Goal: Task Accomplishment & Management: Manage account settings

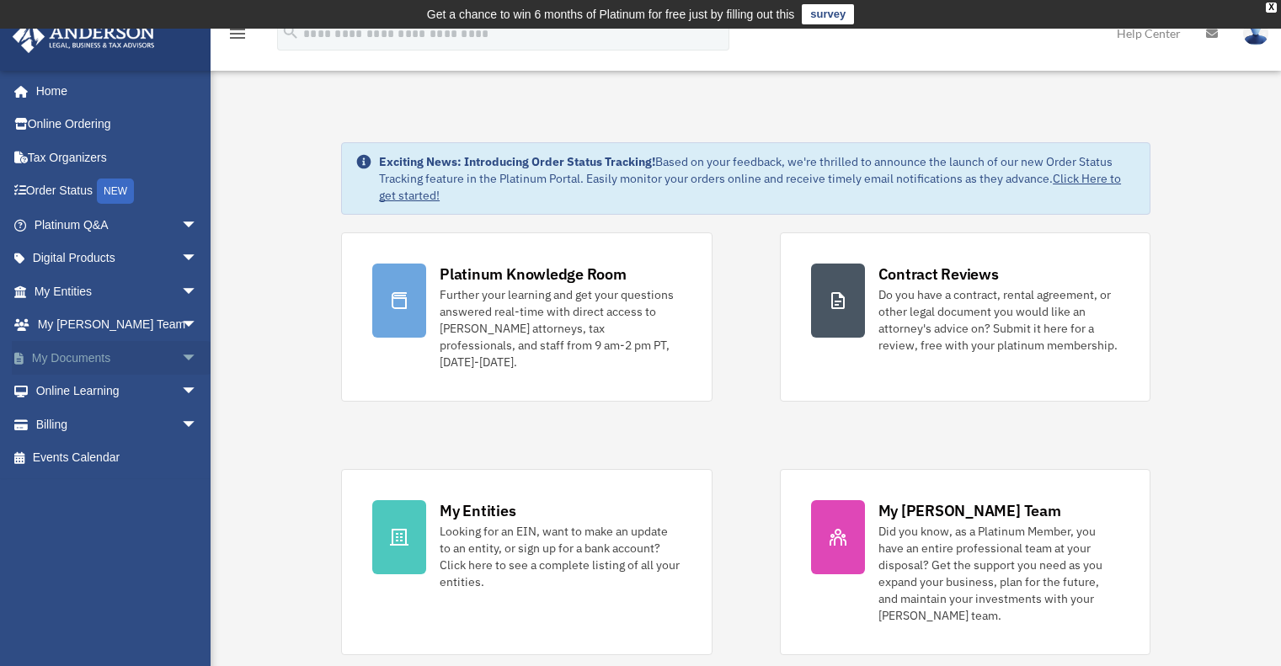
click at [102, 356] on link "My Documents arrow_drop_down" at bounding box center [117, 358] width 211 height 34
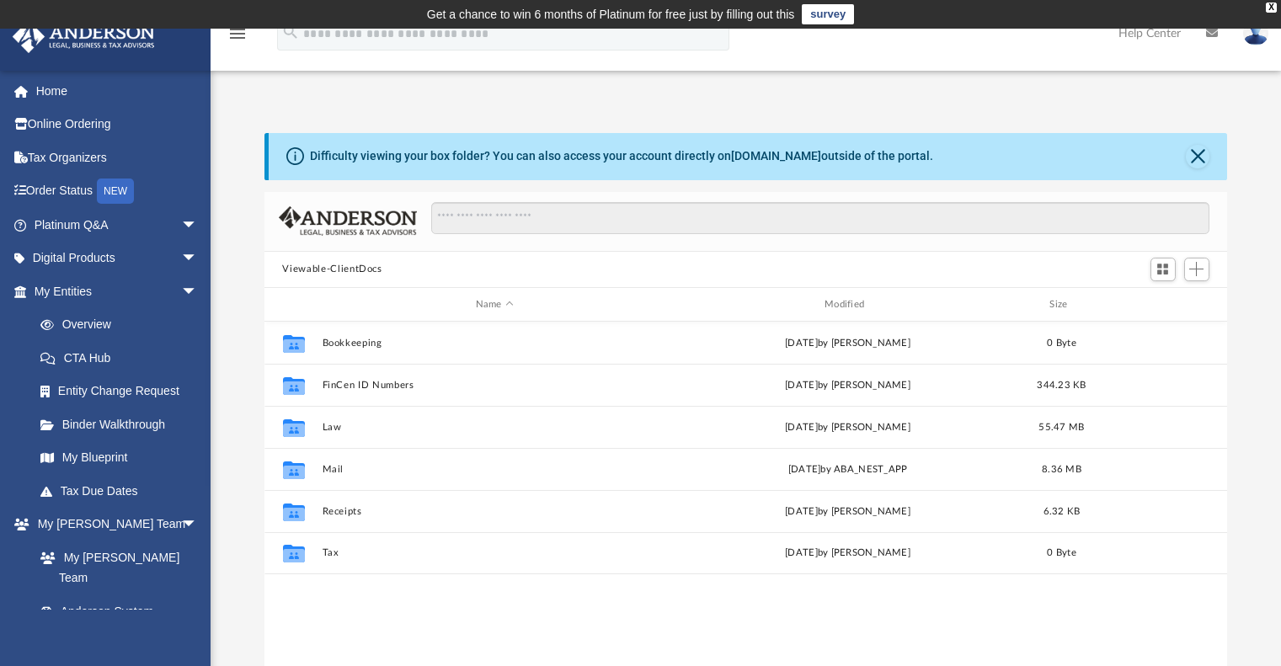
scroll to position [370, 951]
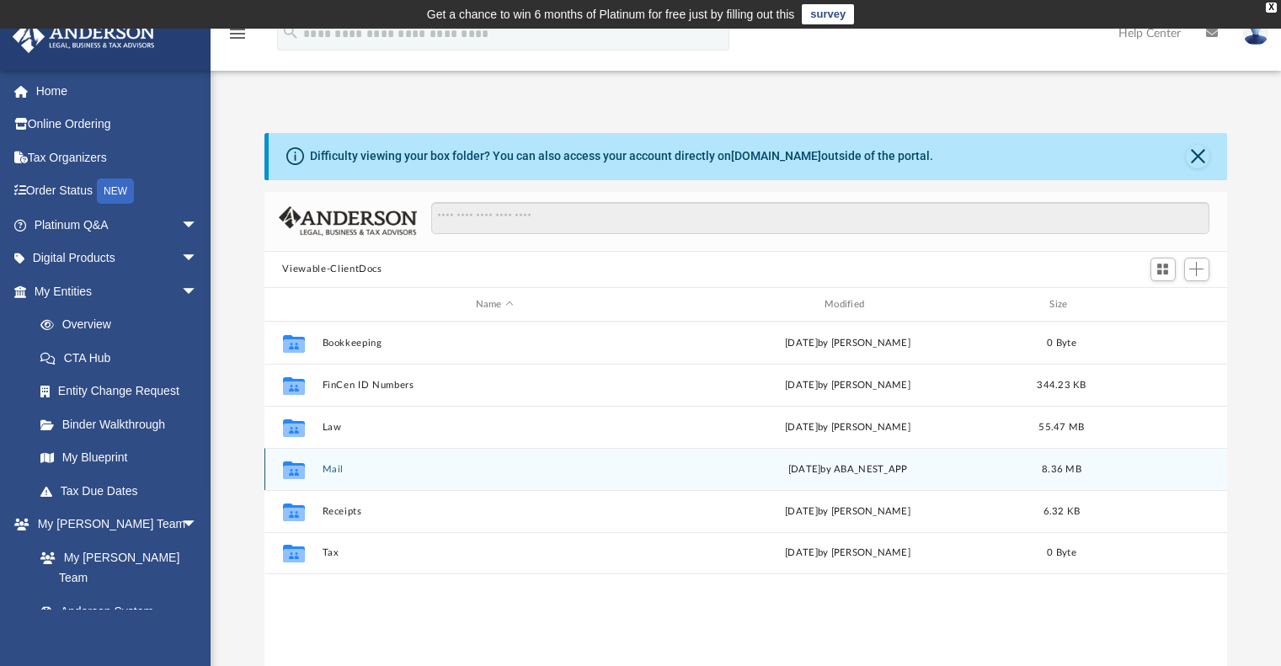
click at [321, 470] on div "Collaborated Folder Mail Thu Aug 28 2025 by ABA_NEST_APP 8.36 MB" at bounding box center [745, 469] width 963 height 42
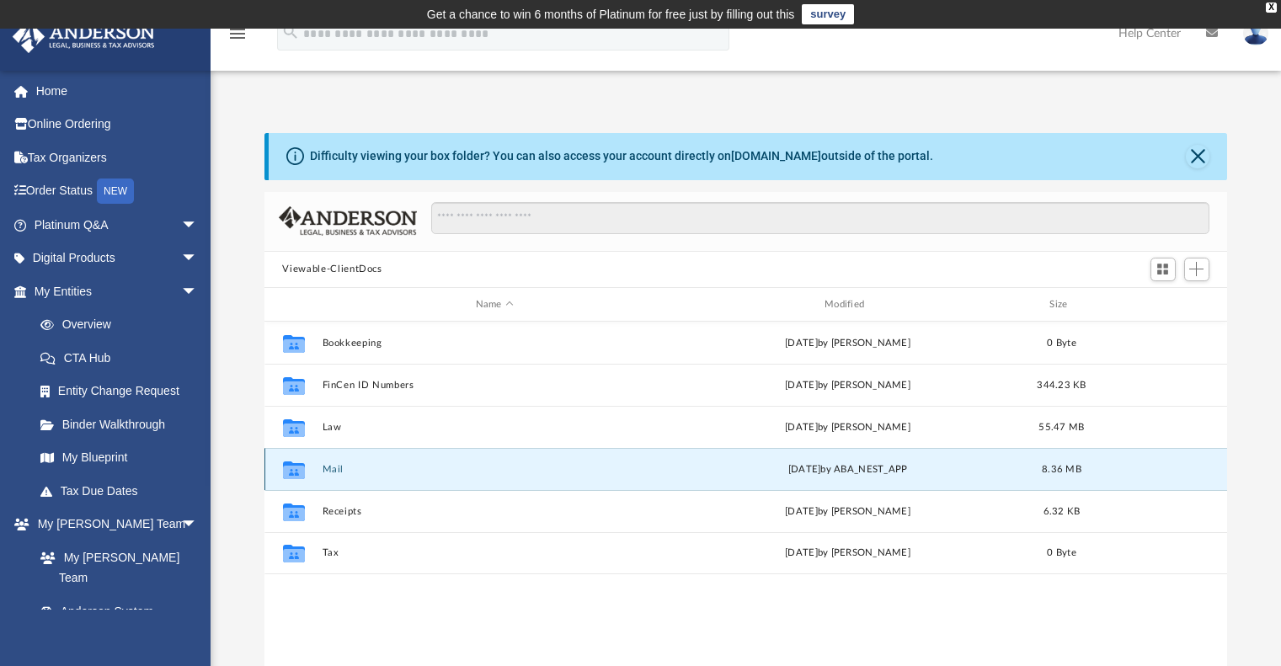
click at [339, 467] on button "Mail" at bounding box center [494, 469] width 345 height 11
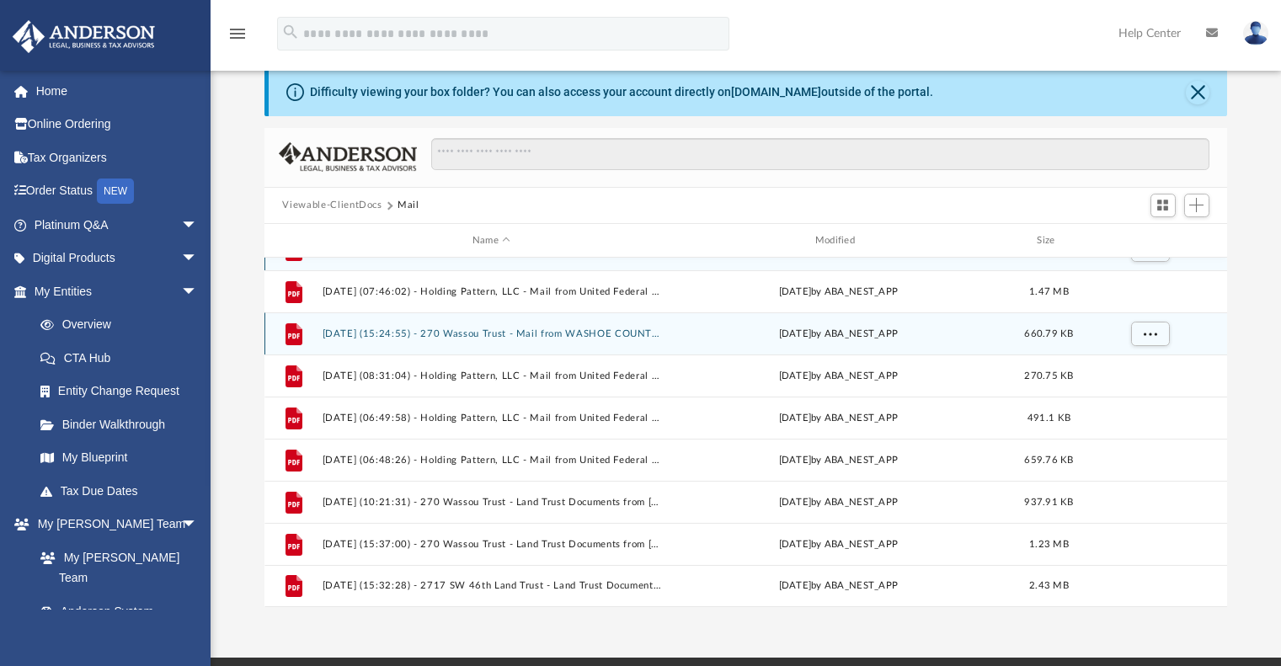
scroll to position [84, 0]
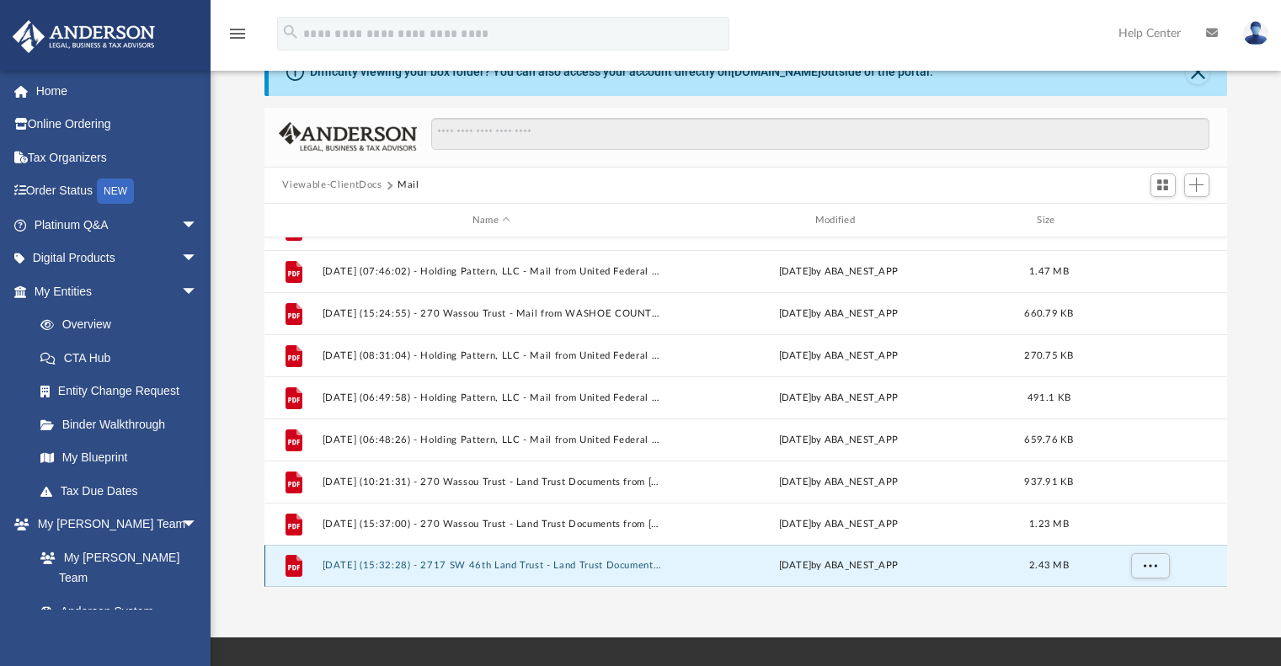
click at [476, 568] on button "2025.08.28 (15:32:28) - 2717 SW 46th Land Trust - Land Trust Documents from Mar…" at bounding box center [491, 566] width 339 height 11
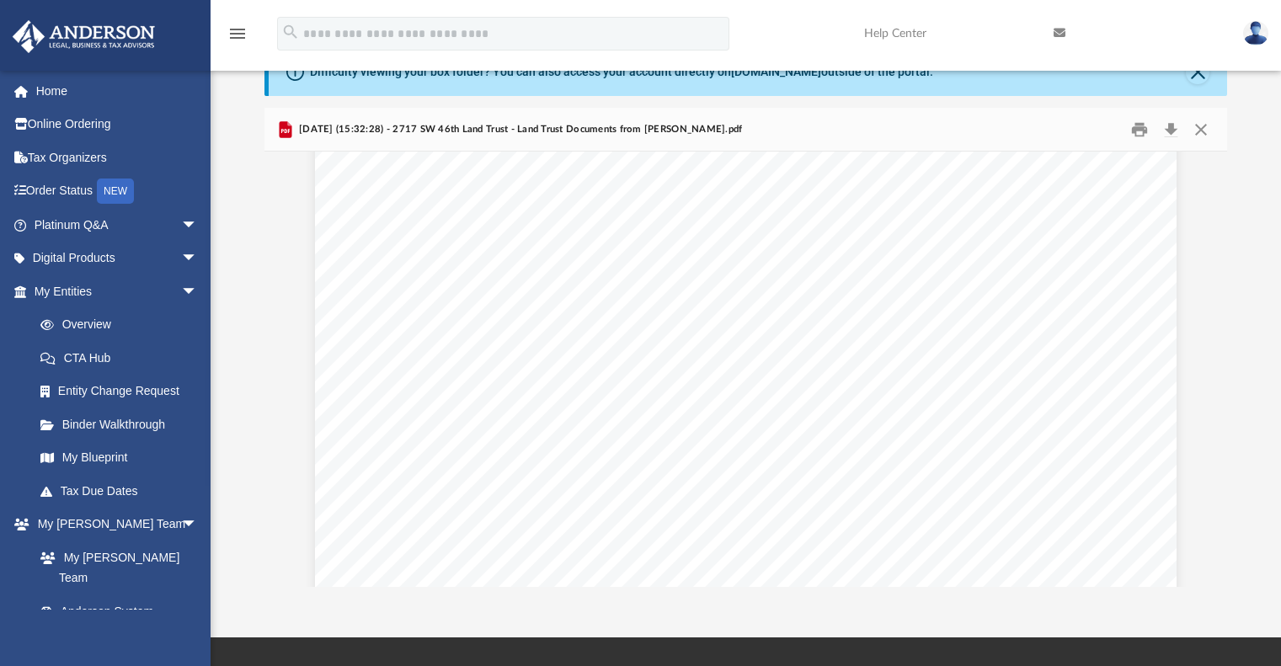
scroll to position [0, 0]
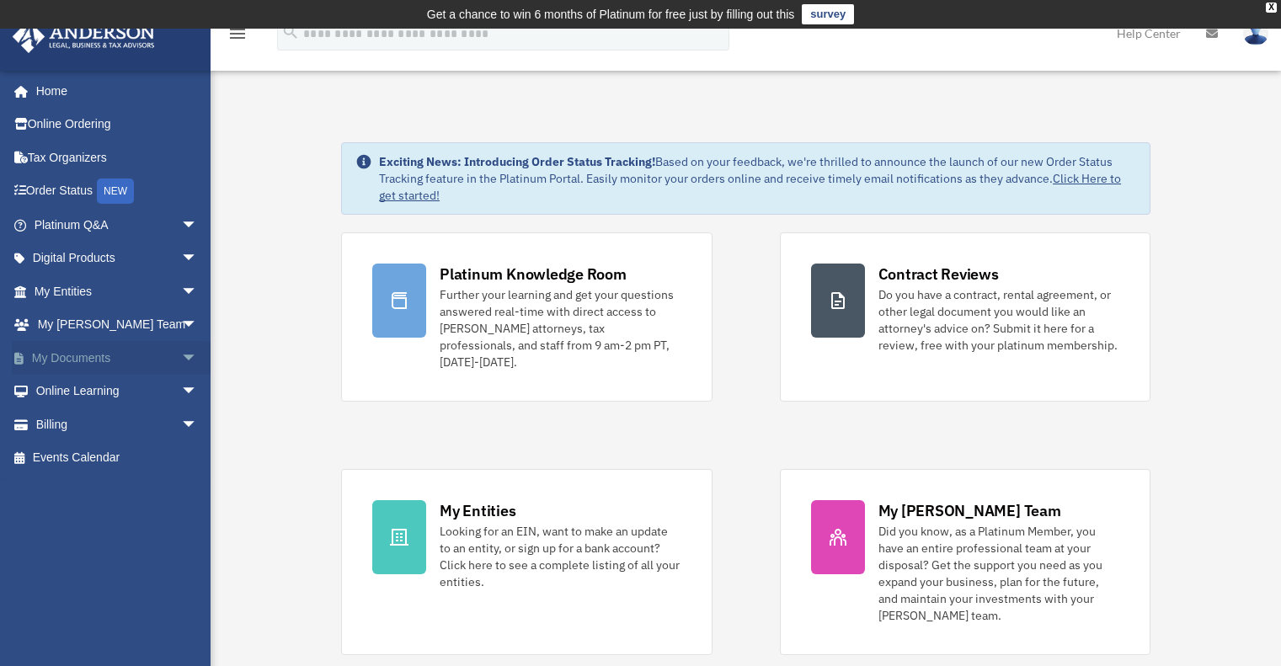
click at [91, 359] on link "My Documents arrow_drop_down" at bounding box center [117, 358] width 211 height 34
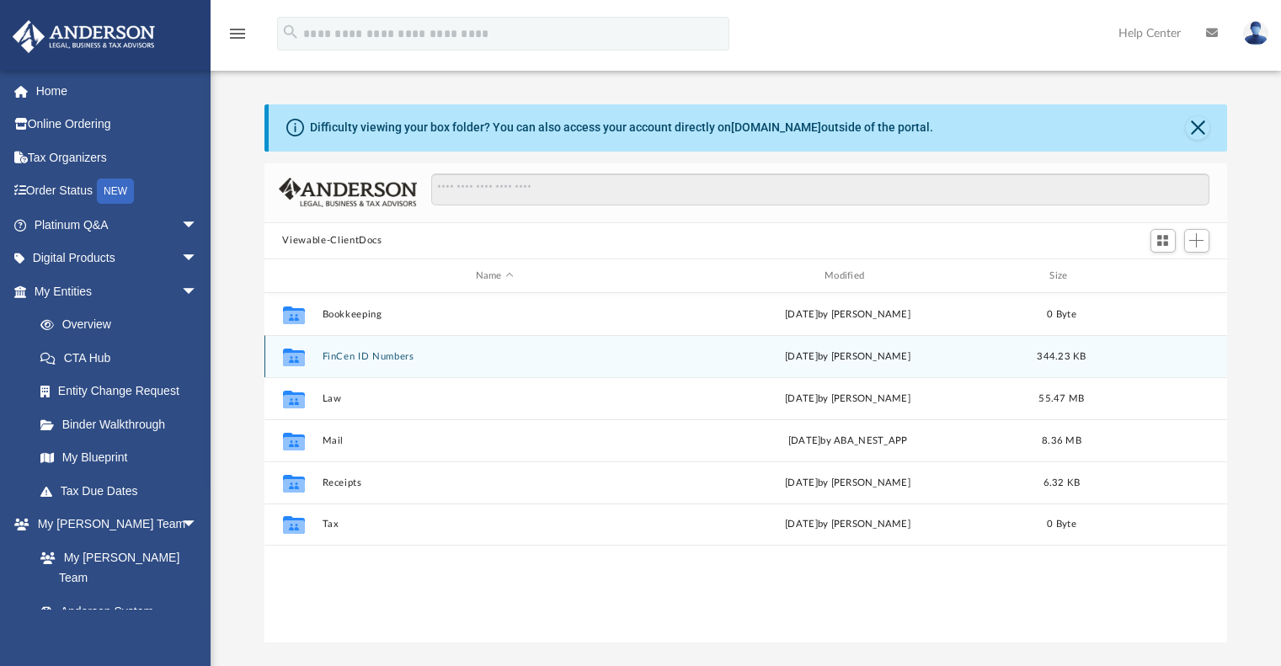
scroll to position [370, 951]
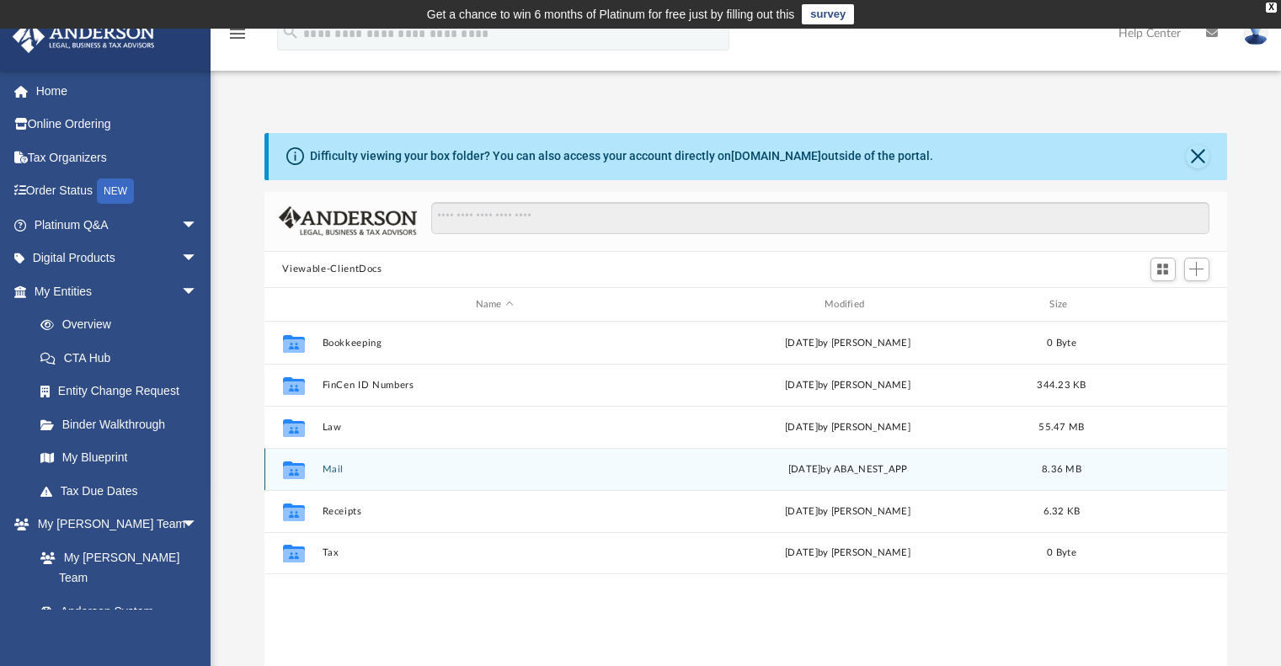
click at [328, 474] on button "Mail" at bounding box center [494, 469] width 345 height 11
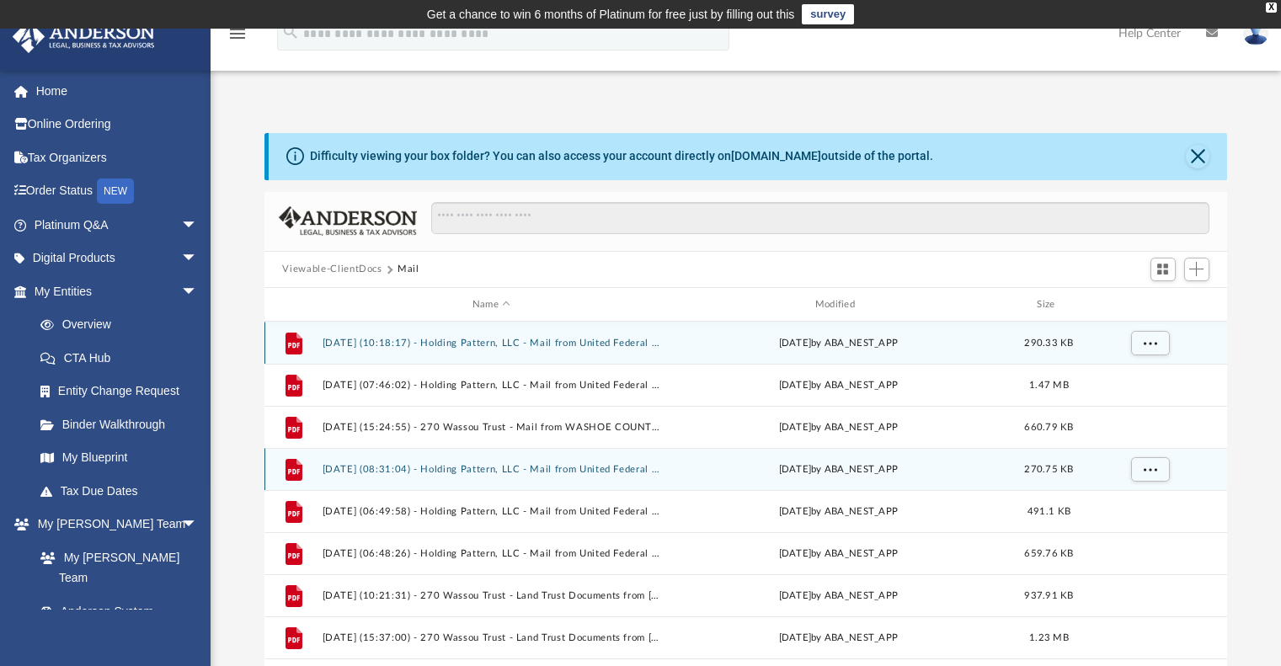
scroll to position [29, 0]
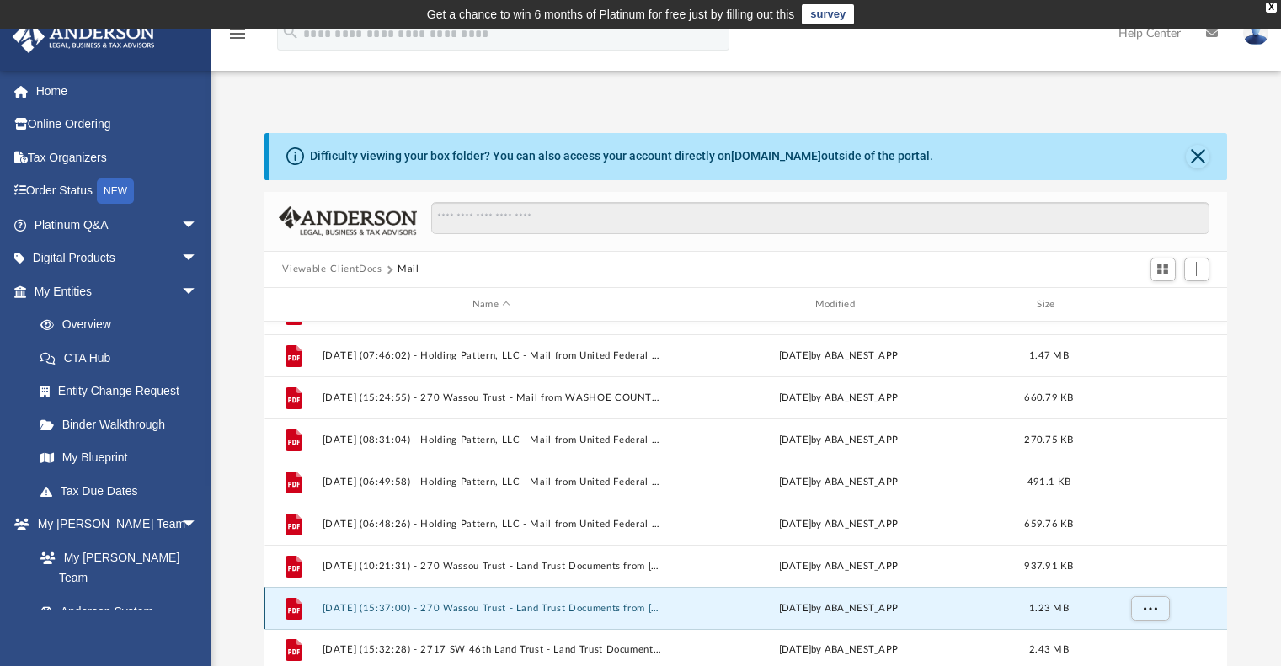
click at [501, 608] on button "[DATE] (15:37:00) - 270 Wassou Trust - Land Trust Documents from [PERSON_NAME].…" at bounding box center [491, 608] width 339 height 11
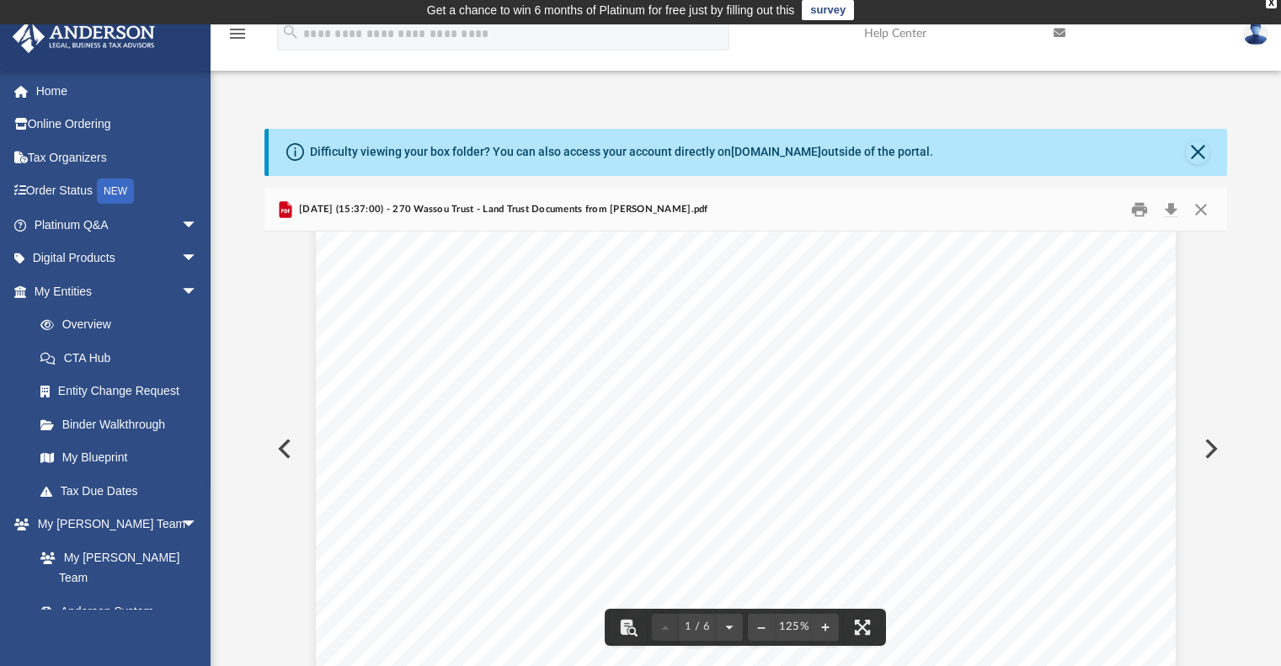
scroll to position [0, 0]
